Goal: Check status

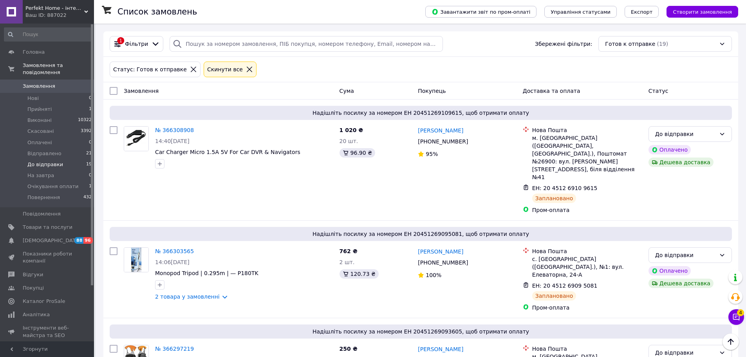
scroll to position [353, 0]
click at [142, 48] on span "Фільтри" at bounding box center [136, 44] width 23 height 8
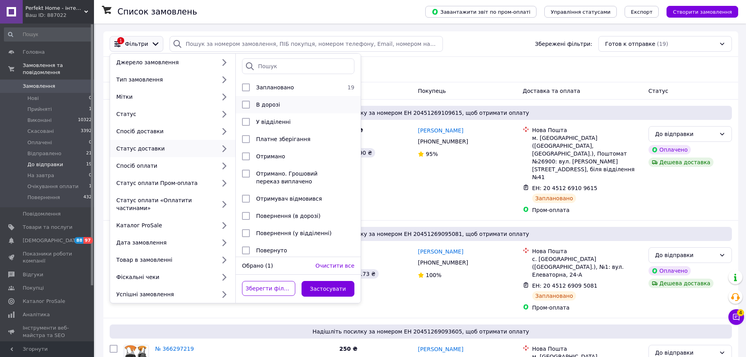
click at [270, 104] on span "В дорозі" at bounding box center [268, 104] width 24 height 6
checkbox input "true"
click at [319, 288] on button "Застосувати" at bounding box center [328, 289] width 53 height 16
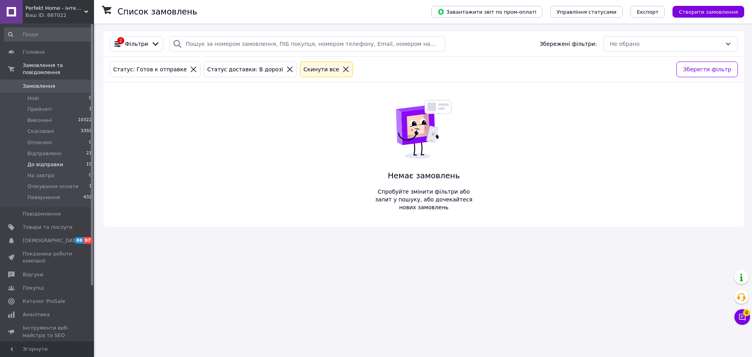
click at [48, 161] on span "До відправки" at bounding box center [45, 164] width 36 height 7
